Goal: Transaction & Acquisition: Subscribe to service/newsletter

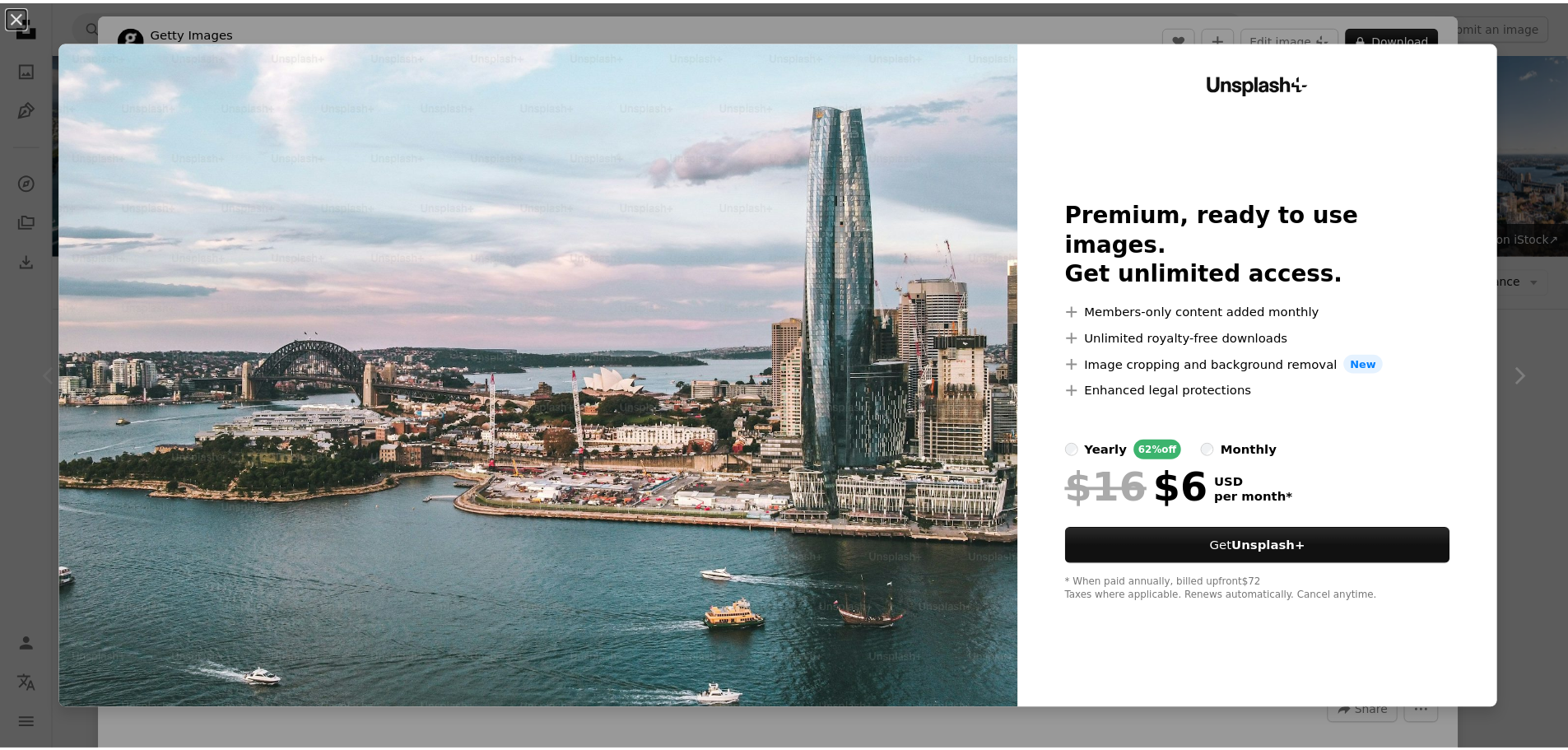
scroll to position [247, 0]
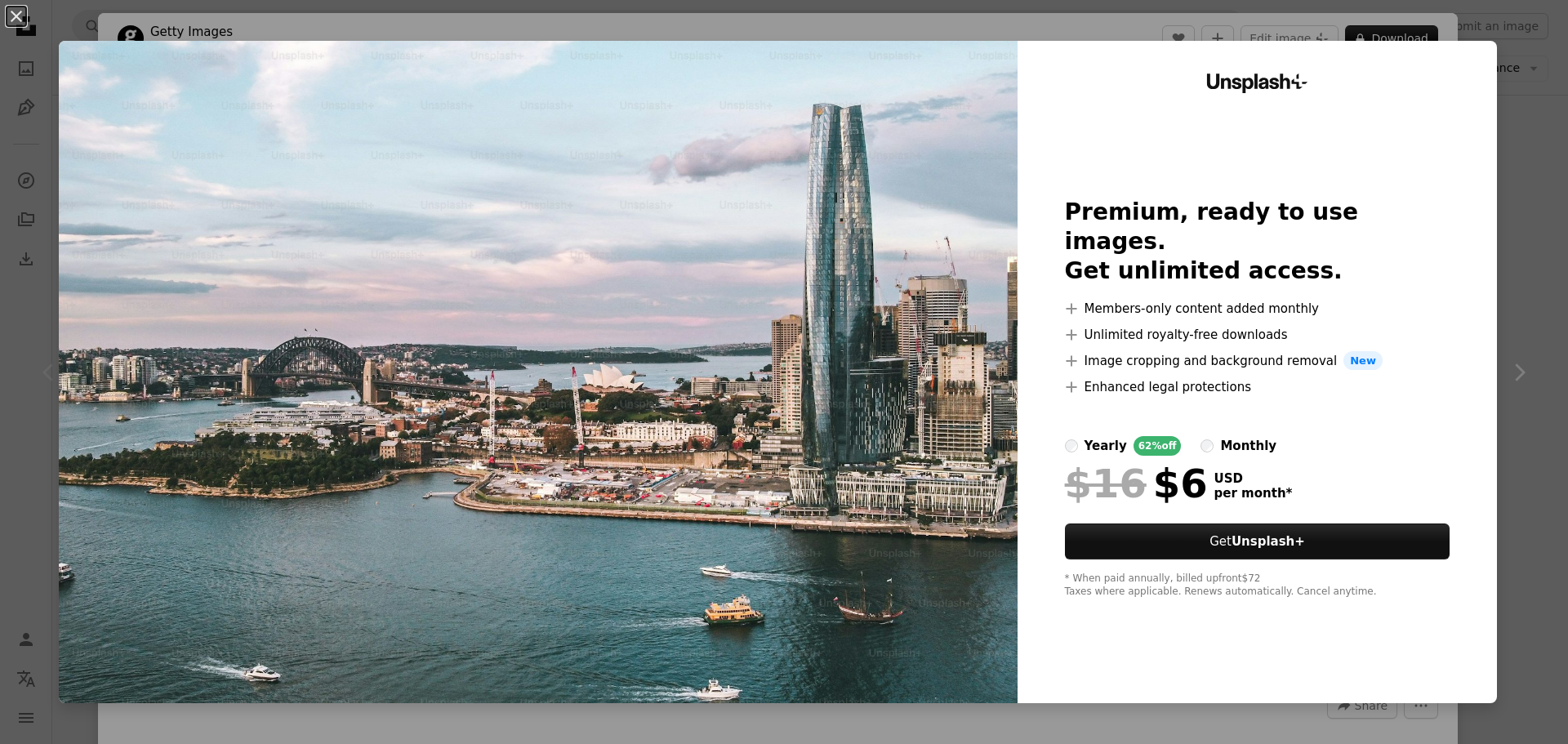
click at [1520, 488] on div "An X shape Unsplash+ Premium, ready to use images. Get unlimited access. A plus…" at bounding box center [784, 372] width 1568 height 744
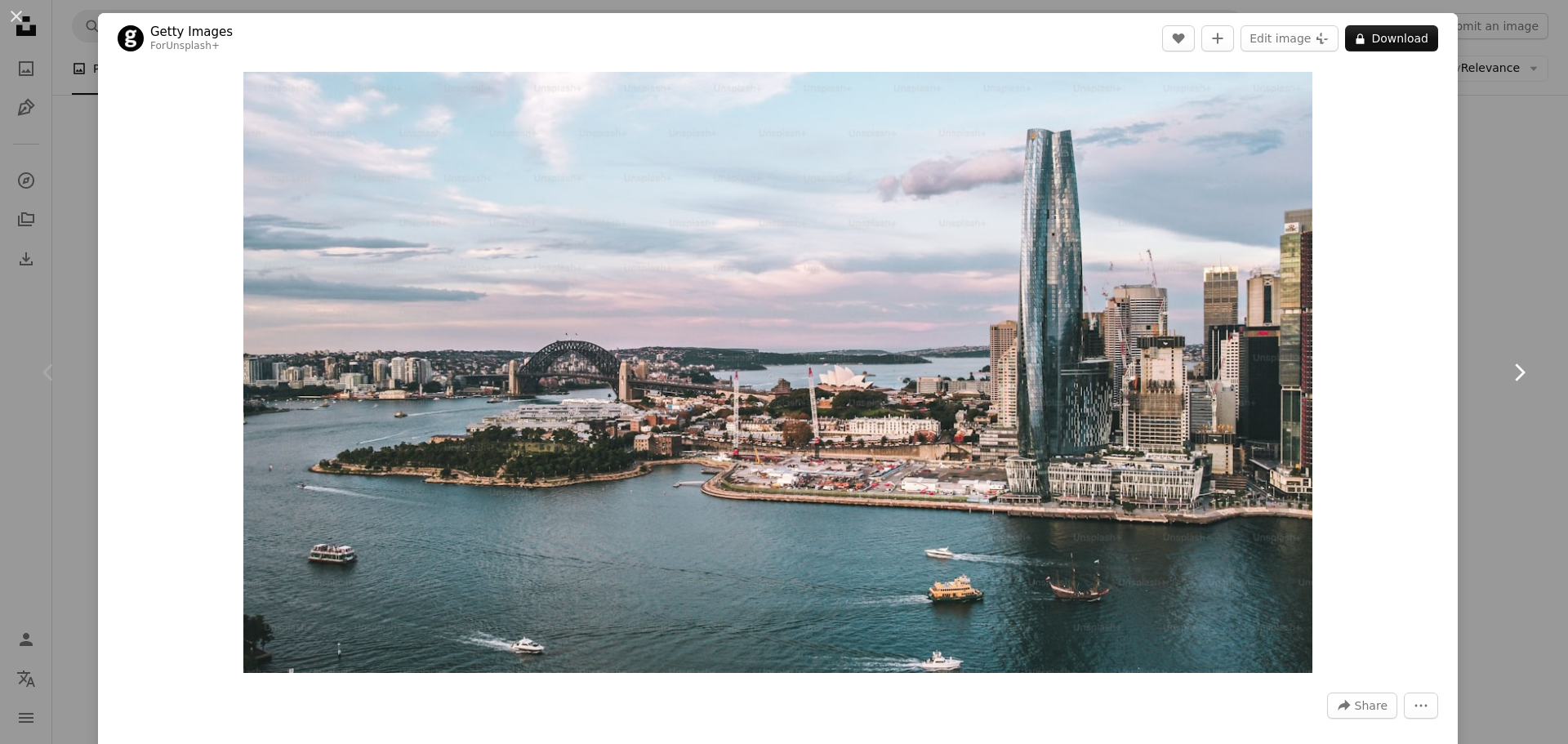
click at [1496, 330] on link "Chevron right" at bounding box center [1518, 372] width 98 height 157
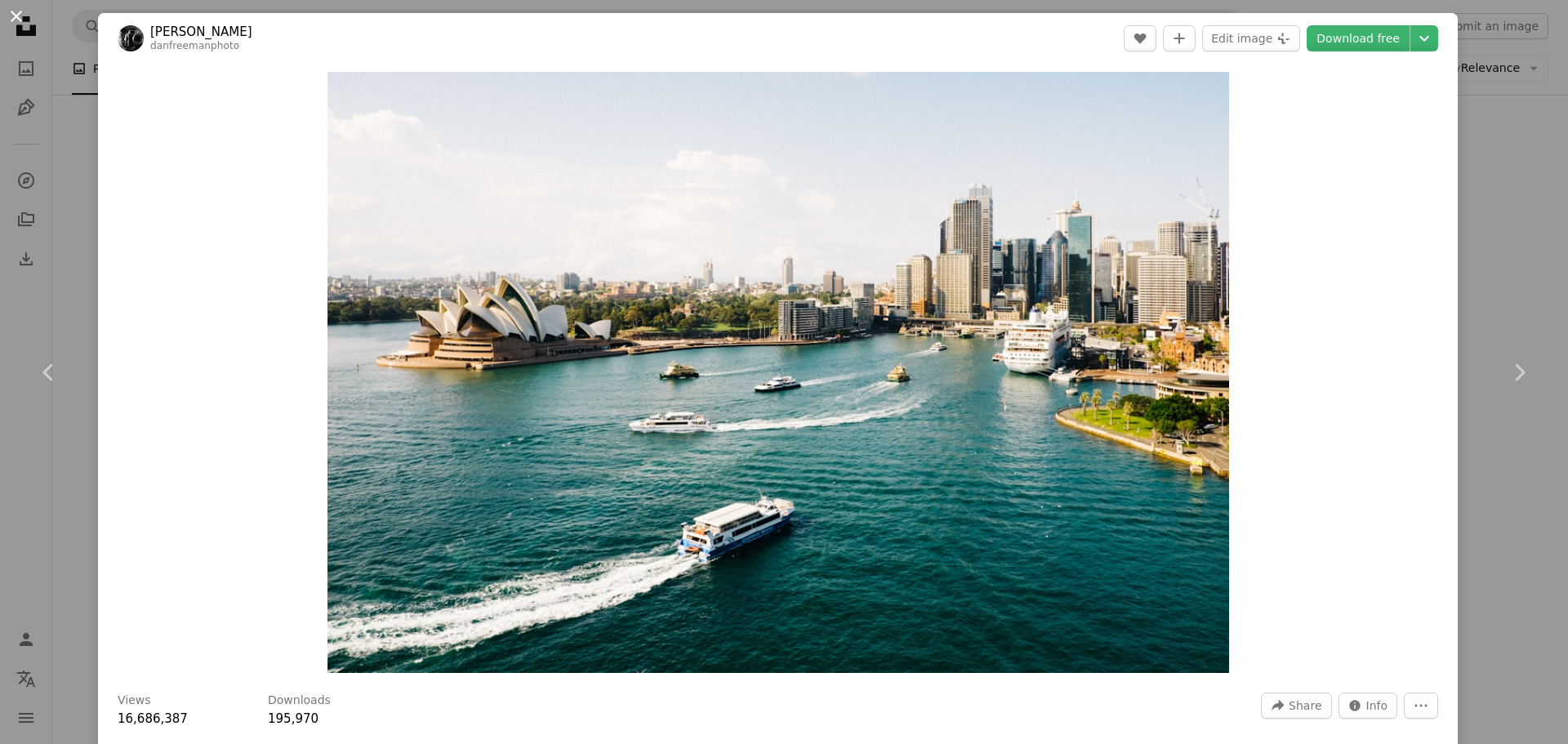
click at [17, 13] on button "An X shape" at bounding box center [16, 16] width 19 height 19
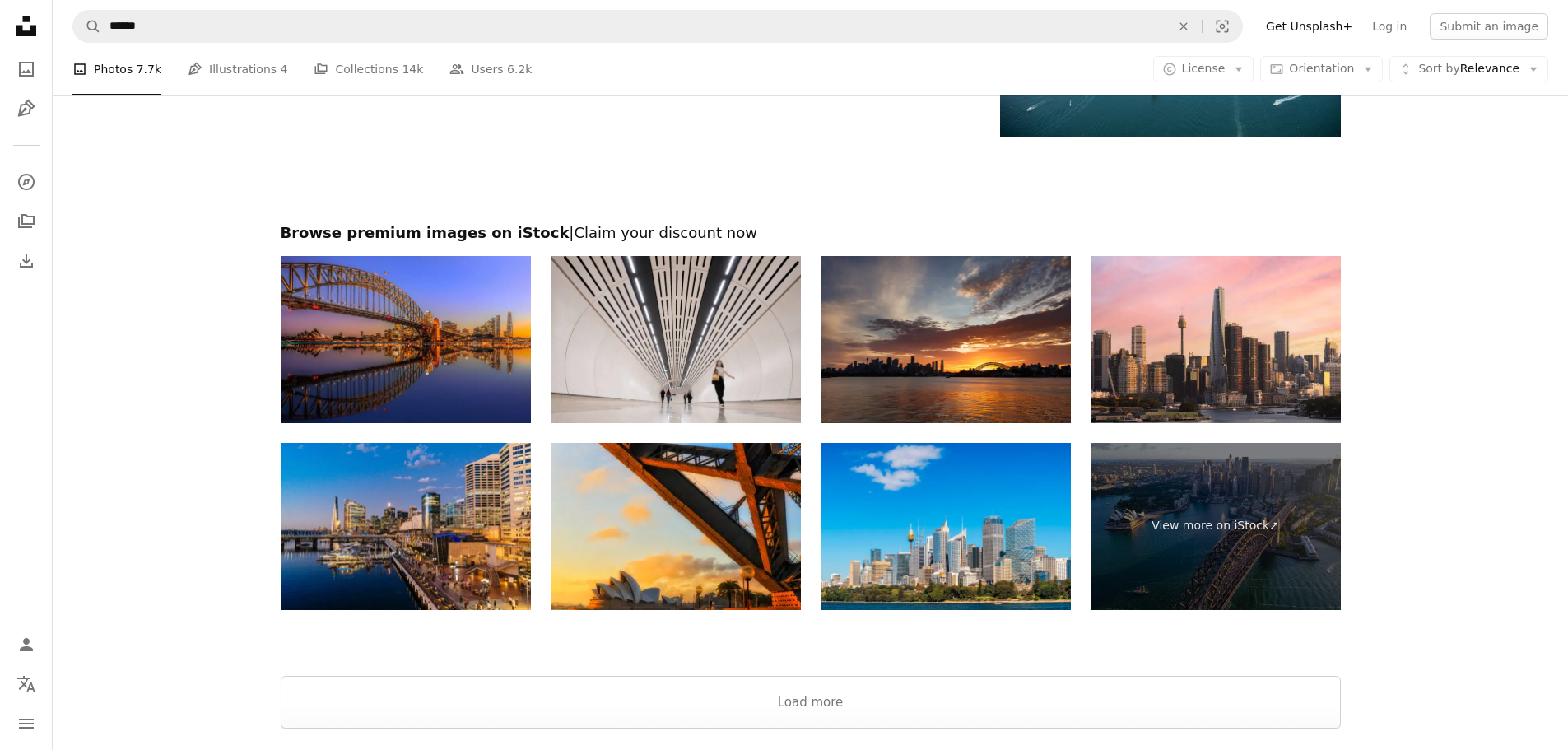
scroll to position [2964, 0]
